Goal: Navigation & Orientation: Find specific page/section

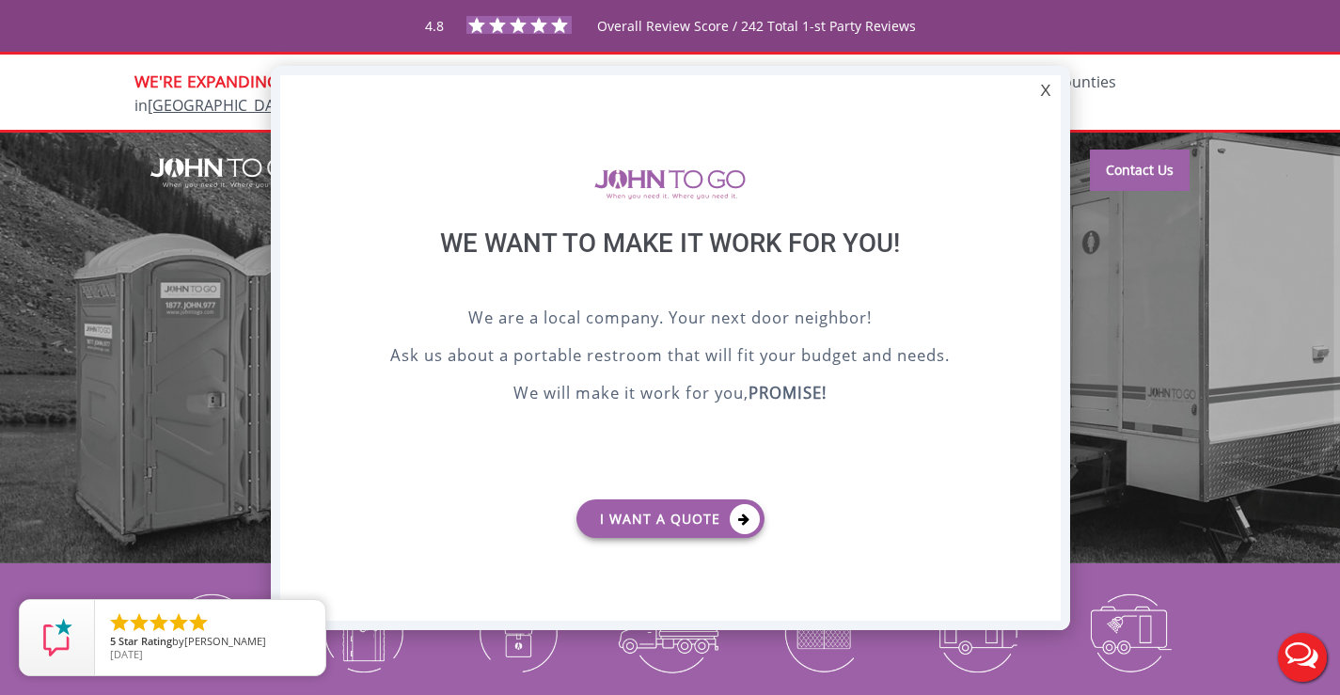
click at [235, 241] on div at bounding box center [670, 347] width 1340 height 695
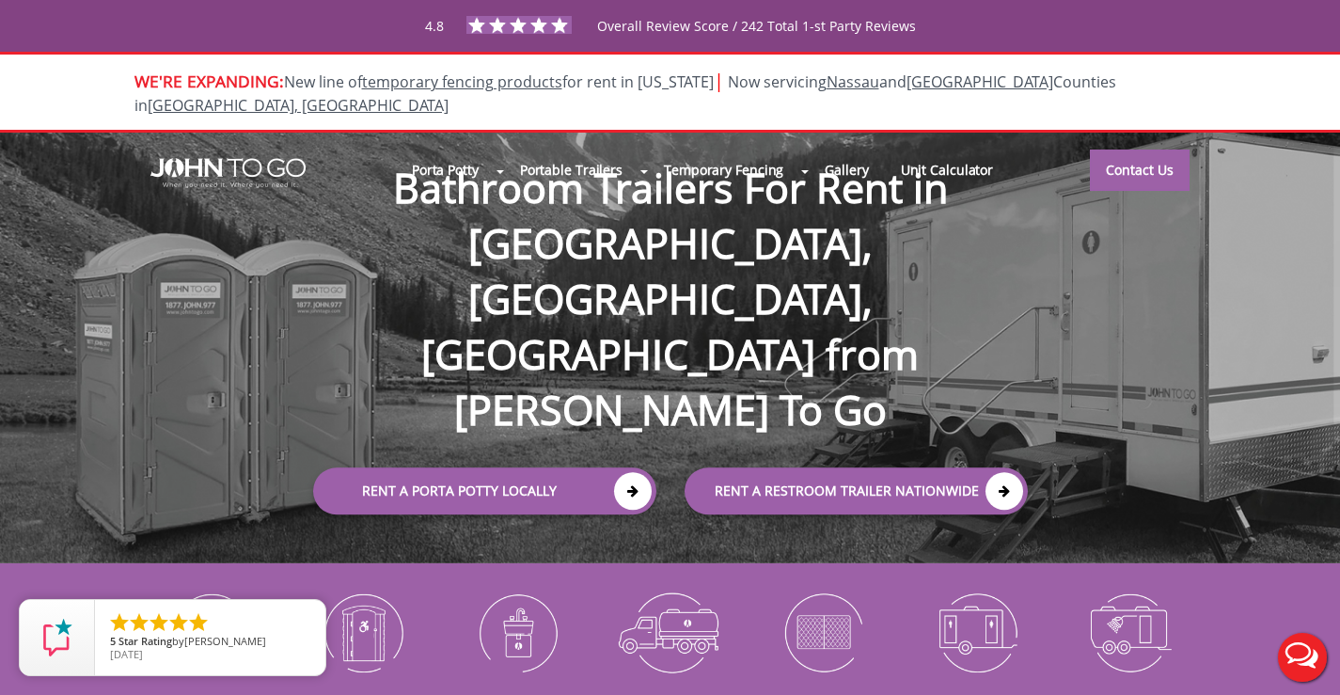
click at [159, 293] on div "Porta Potty Portable Toilets ADA Accessible Units Portable Sinks Waste Services…" at bounding box center [670, 348] width 1340 height 431
